Goal: Transaction & Acquisition: Purchase product/service

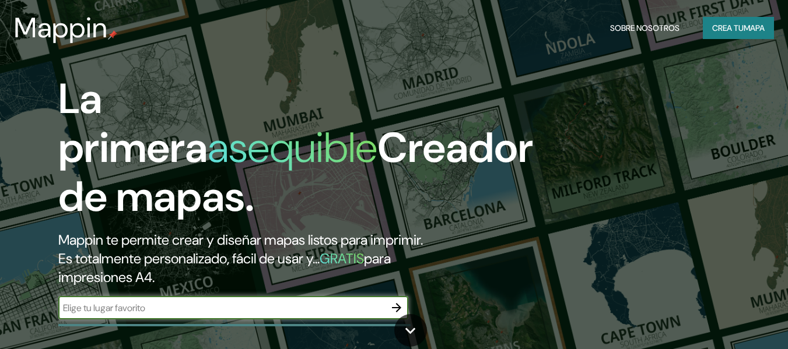
click at [726, 33] on font "Crea tu" at bounding box center [728, 28] width 32 height 11
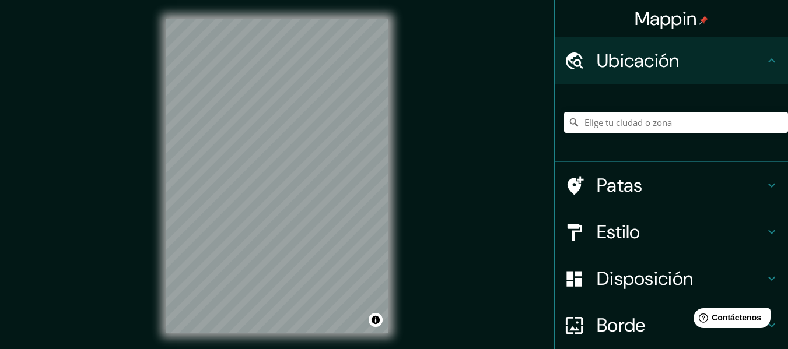
click at [289, 0] on html "Mappin Ubicación Patas Estilo Disposición Borde Elige un borde. Consejo : puede…" at bounding box center [394, 174] width 788 height 349
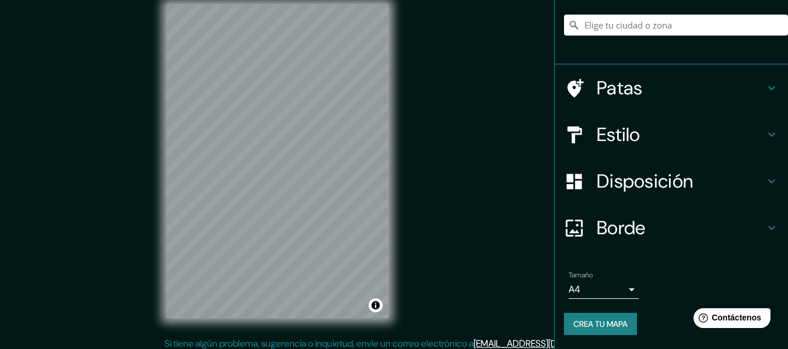
scroll to position [21, 0]
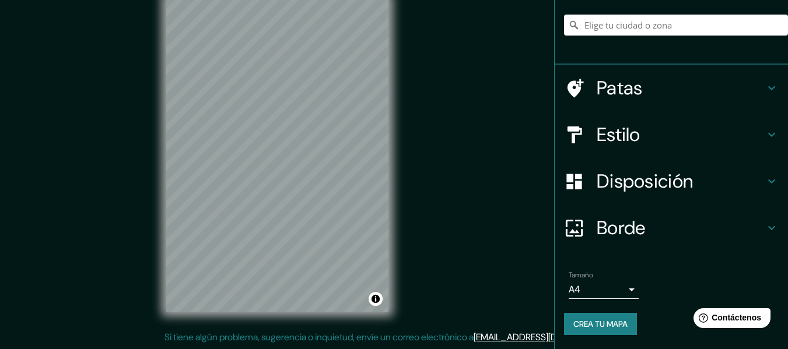
click at [622, 286] on body "Mappin Ubicación Patas Estilo Disposición Borde Elige un borde. Consejo : puede…" at bounding box center [394, 153] width 788 height 349
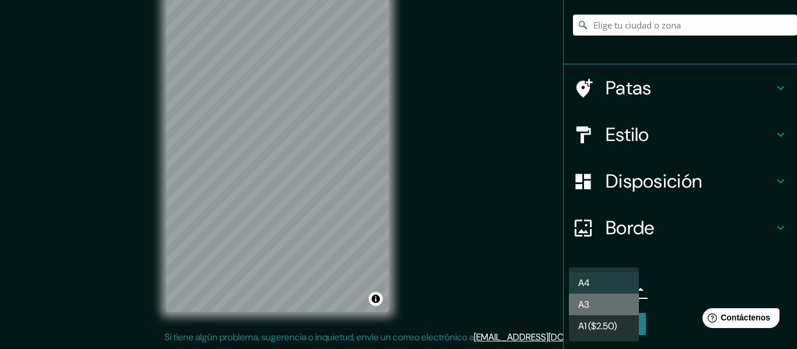
click at [613, 306] on li "A3" at bounding box center [604, 305] width 70 height 22
type input "a4"
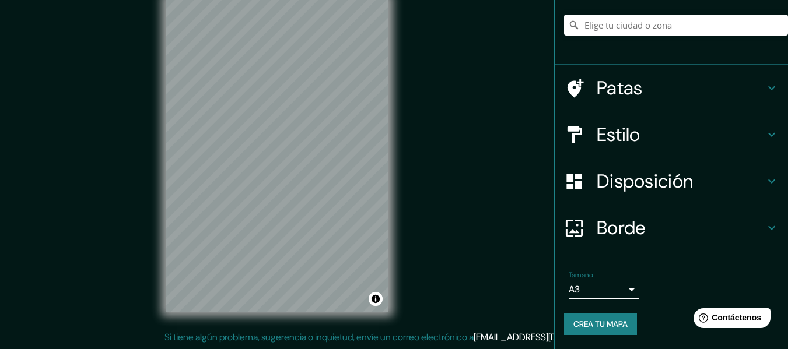
click at [643, 194] on div "Disposición" at bounding box center [671, 181] width 233 height 47
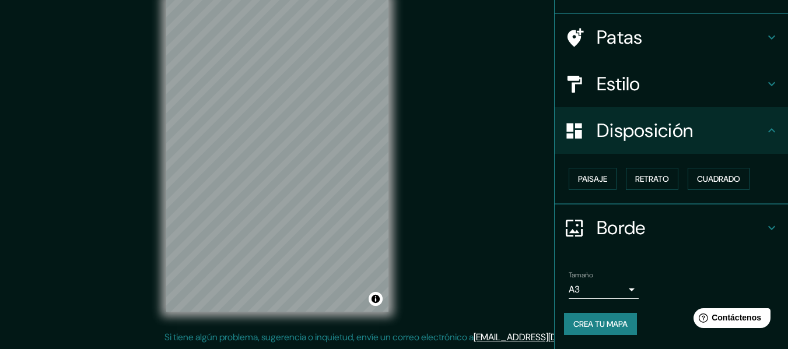
scroll to position [71, 0]
click at [705, 184] on font "Cuadrado" at bounding box center [718, 179] width 43 height 11
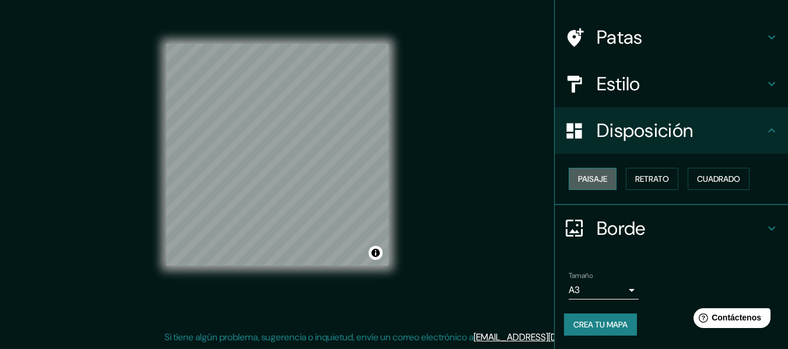
click at [580, 176] on font "Paisaje" at bounding box center [592, 179] width 29 height 11
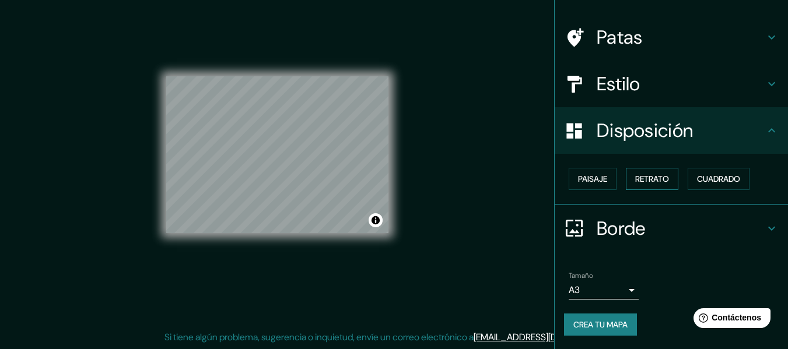
click at [635, 179] on font "Retrato" at bounding box center [652, 179] width 34 height 11
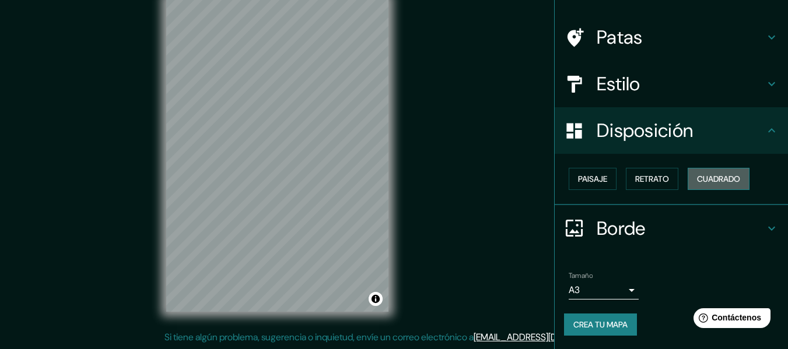
click at [717, 176] on font "Cuadrado" at bounding box center [718, 179] width 43 height 11
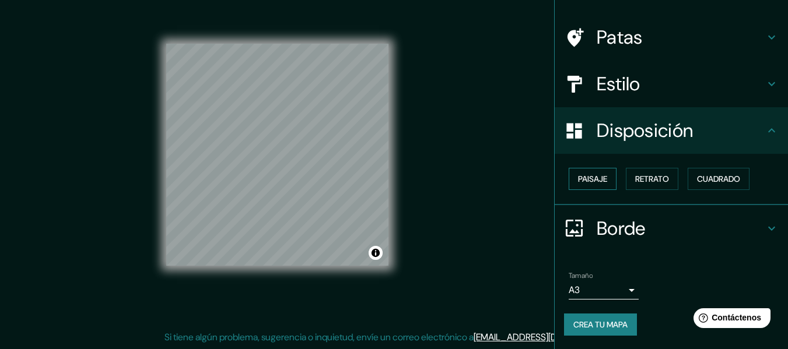
click at [588, 173] on font "Paisaje" at bounding box center [592, 179] width 29 height 15
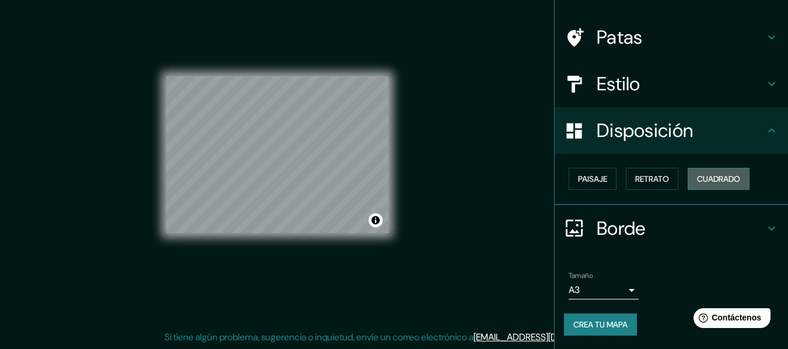
click at [698, 181] on font "Cuadrado" at bounding box center [718, 179] width 43 height 11
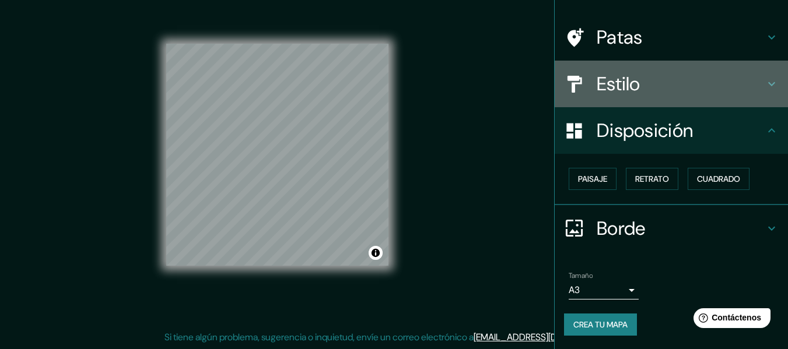
click at [639, 82] on h4 "Estilo" at bounding box center [681, 83] width 168 height 23
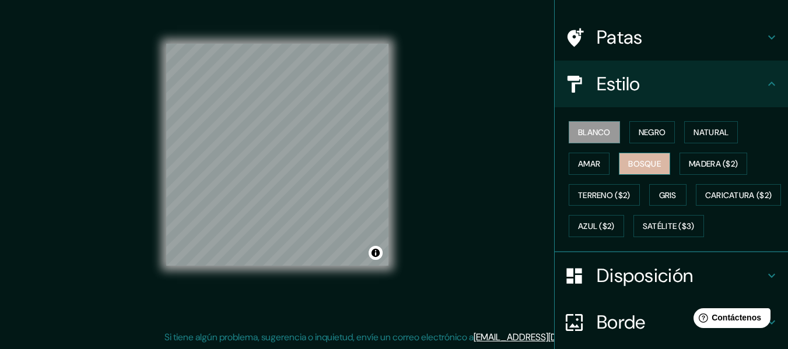
click at [634, 154] on button "Bosque" at bounding box center [644, 164] width 51 height 22
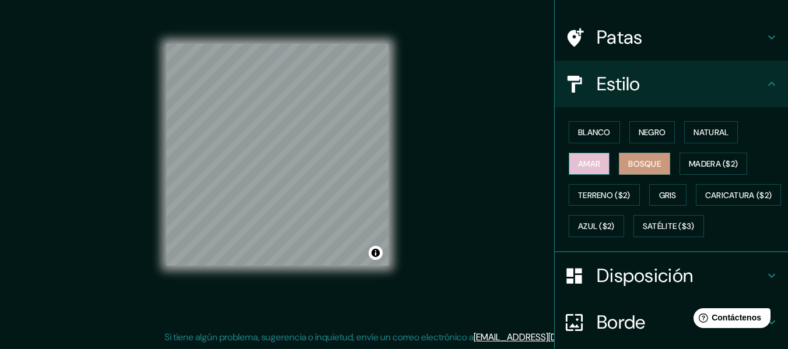
click at [584, 160] on font "Amar" at bounding box center [589, 164] width 22 height 11
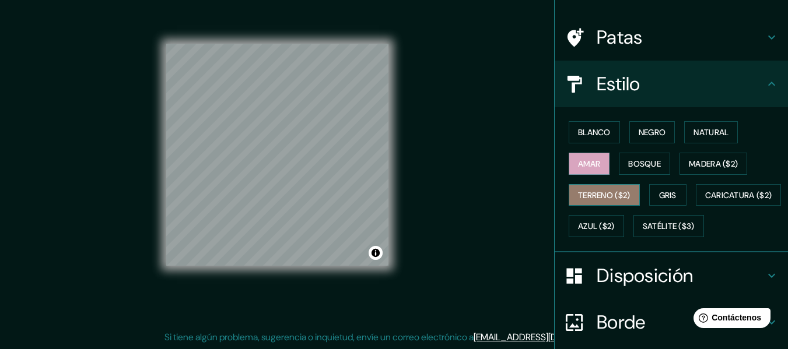
click at [591, 197] on font "Terreno ($2)" at bounding box center [604, 195] width 53 height 11
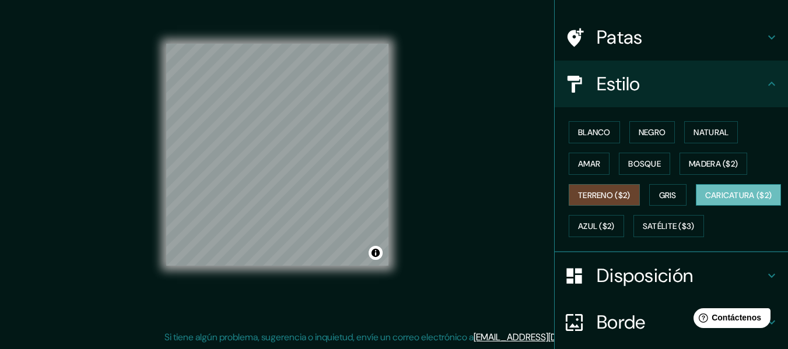
click at [696, 207] on button "Caricatura ($2)" at bounding box center [739, 195] width 86 height 22
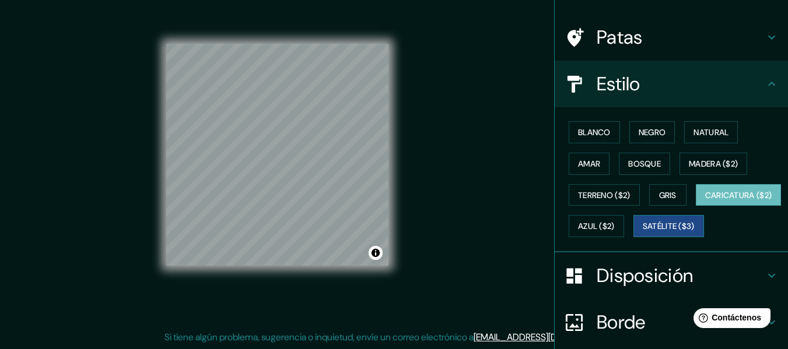
click at [643, 234] on font "Satélite ($3)" at bounding box center [669, 226] width 52 height 15
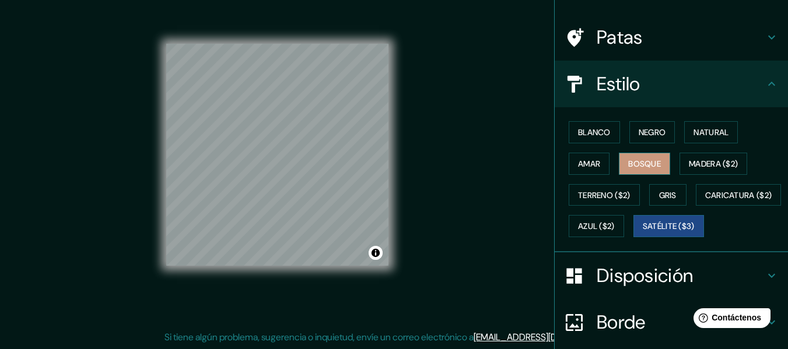
click at [653, 170] on font "Bosque" at bounding box center [644, 163] width 33 height 15
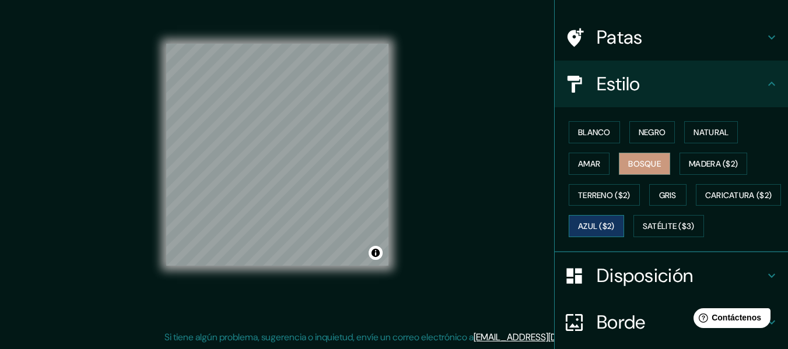
click at [615, 225] on font "Azul ($2)" at bounding box center [596, 227] width 37 height 11
click at [603, 129] on font "Blanco" at bounding box center [594, 132] width 33 height 11
